Goal: Information Seeking & Learning: Understand process/instructions

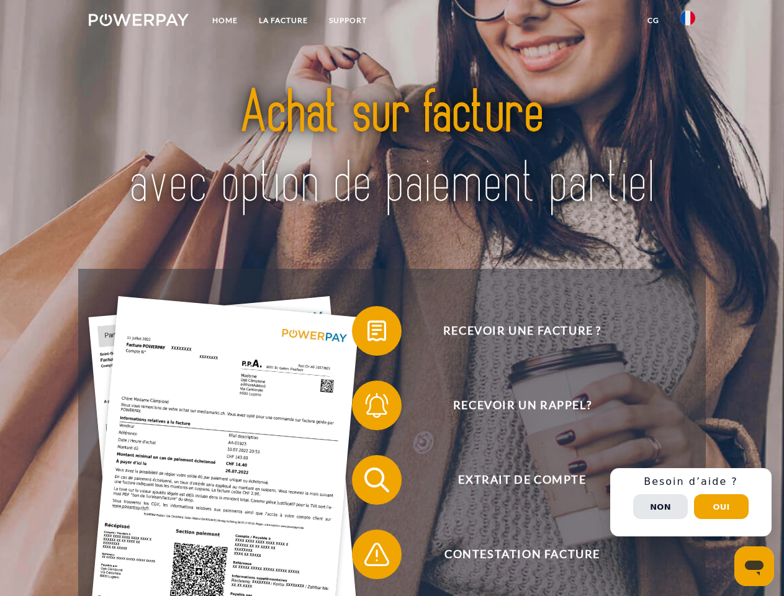
click at [138, 22] on img at bounding box center [139, 20] width 100 height 12
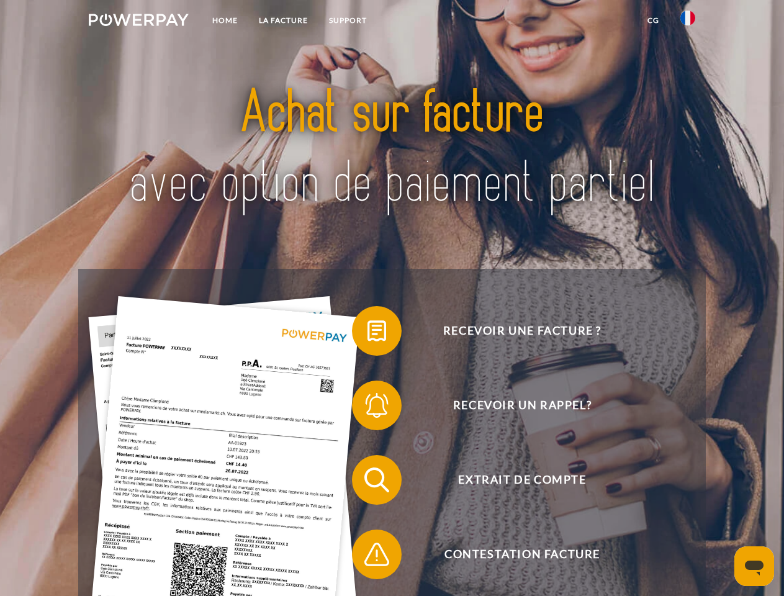
click at [688, 22] on img at bounding box center [687, 18] width 15 height 15
click at [653, 20] on link "CG" at bounding box center [653, 20] width 33 height 22
click at [367, 333] on span at bounding box center [358, 331] width 62 height 62
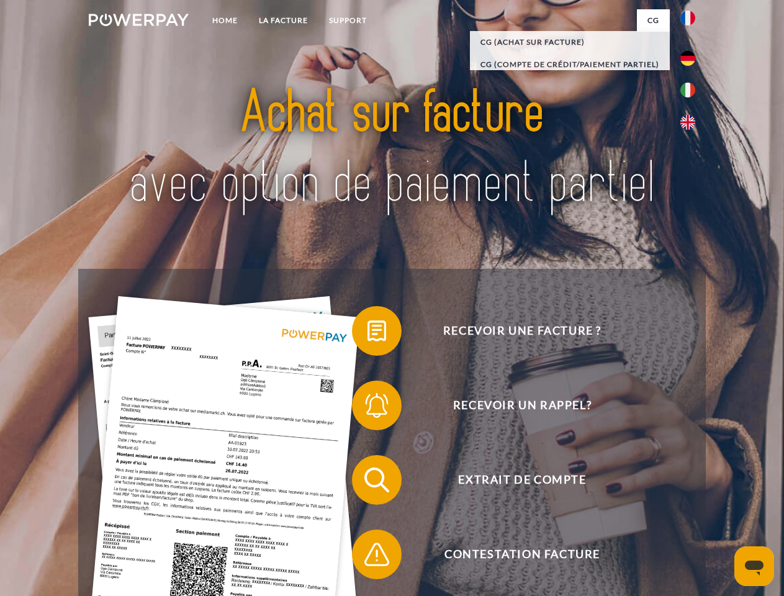
click at [367, 408] on span at bounding box center [358, 405] width 62 height 62
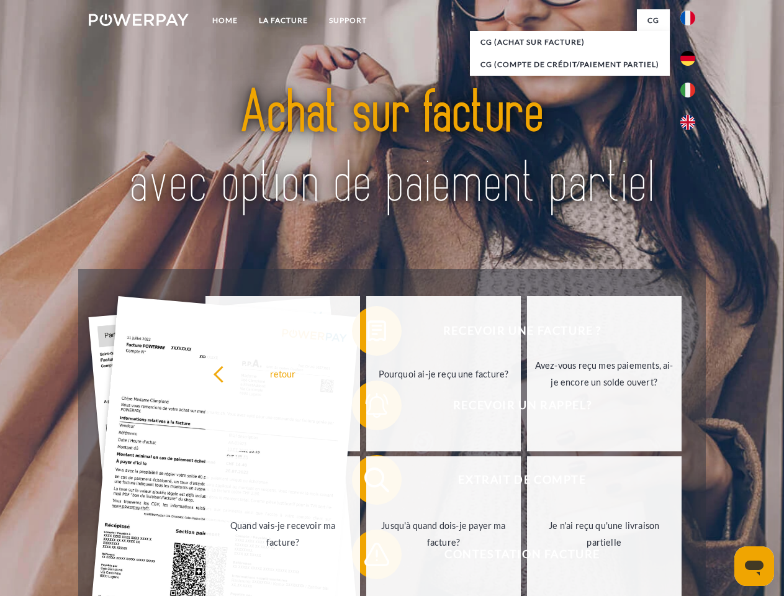
click at [367, 482] on link "Jusqu'à quand dois-je payer ma facture?" at bounding box center [443, 533] width 155 height 155
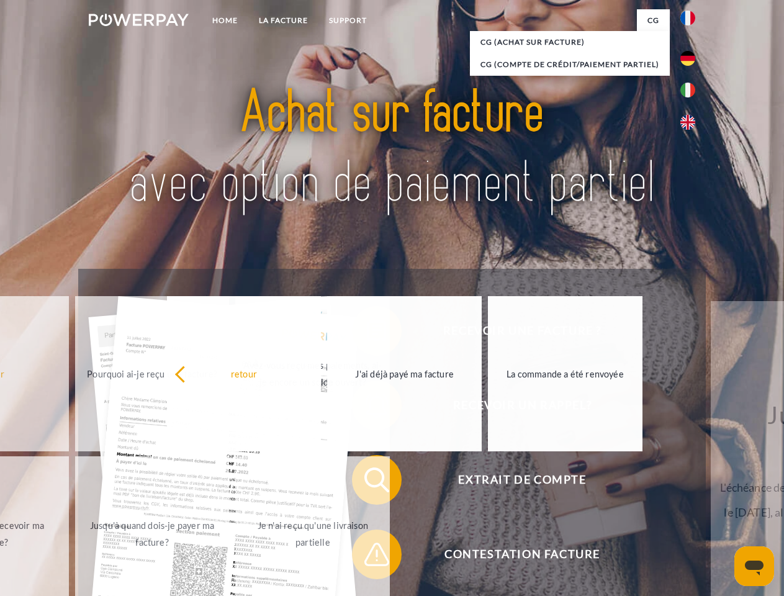
click at [367, 557] on span at bounding box center [358, 554] width 62 height 62
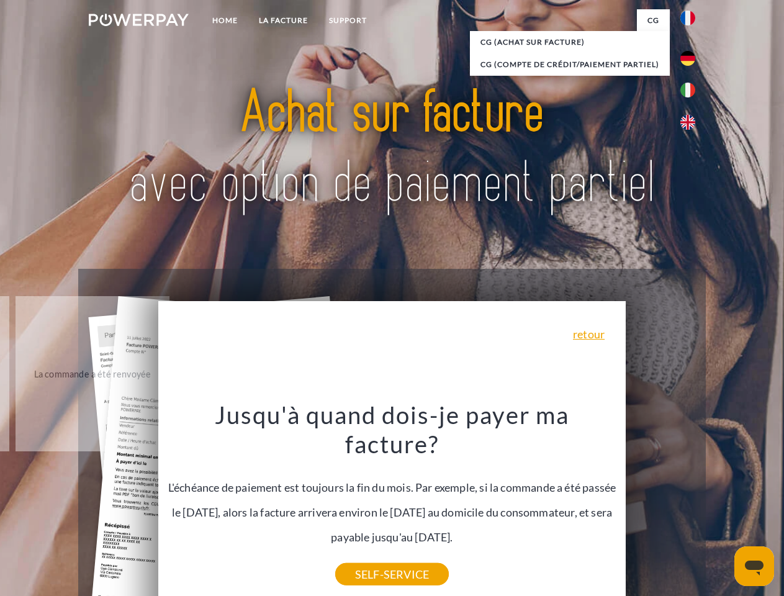
click at [691, 502] on div "Recevoir une facture ? Recevoir un rappel? Extrait de compte retour" at bounding box center [391, 517] width 627 height 497
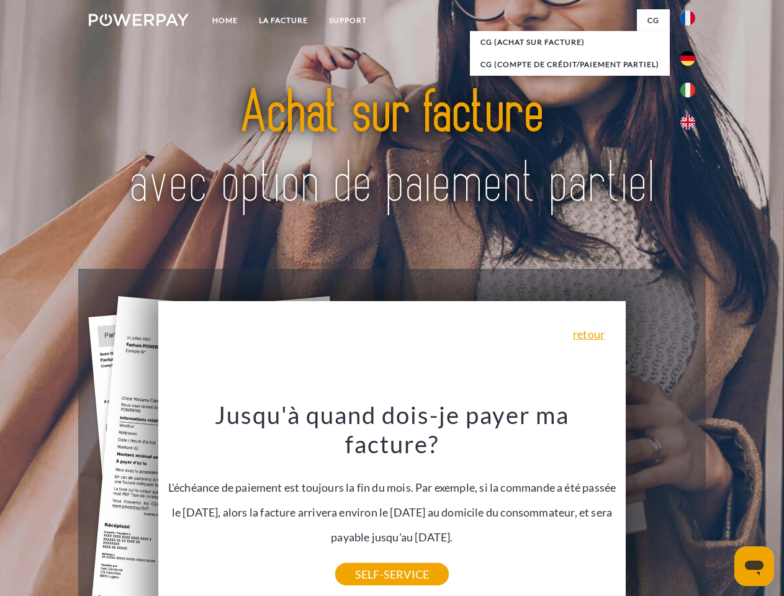
click at [660, 505] on span "Extrait de compte" at bounding box center [522, 480] width 304 height 50
click at [721, 507] on header "Home LA FACTURE Support" at bounding box center [392, 428] width 784 height 857
